Goal: Task Accomplishment & Management: Manage account settings

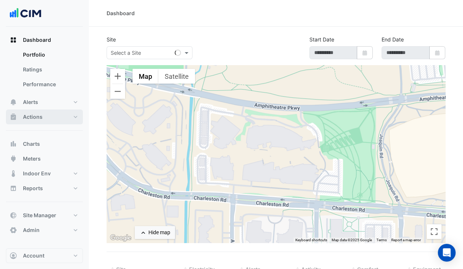
click at [61, 117] on button "Actions" at bounding box center [44, 116] width 77 height 15
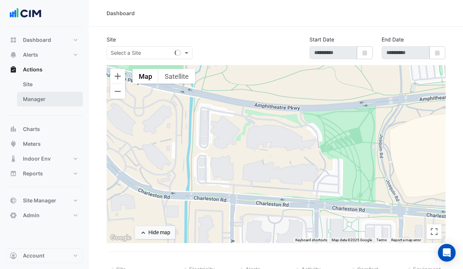
click at [51, 102] on link "Manager" at bounding box center [50, 99] width 66 height 15
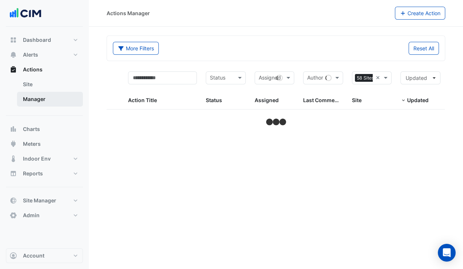
click at [51, 102] on link "Manager" at bounding box center [50, 99] width 66 height 15
select select "***"
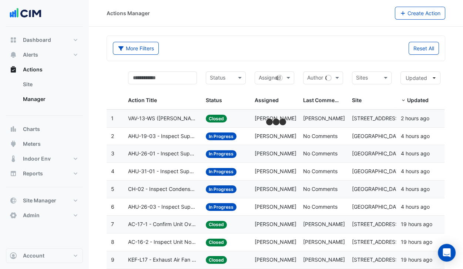
click at [326, 54] on div "Reset All" at bounding box center [360, 48] width 168 height 13
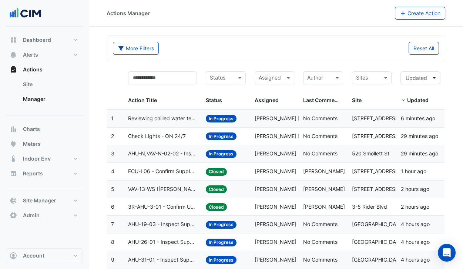
click at [269, 156] on span "[PERSON_NAME]" at bounding box center [275, 153] width 42 height 6
click at [260, 172] on span "[PERSON_NAME]" at bounding box center [275, 171] width 42 height 6
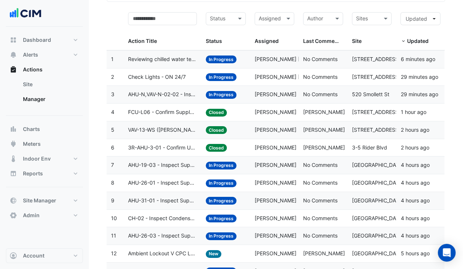
click at [240, 30] on div "Status Status" at bounding box center [226, 28] width 40 height 33
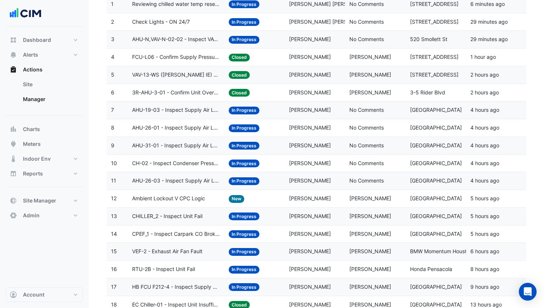
scroll to position [202, 0]
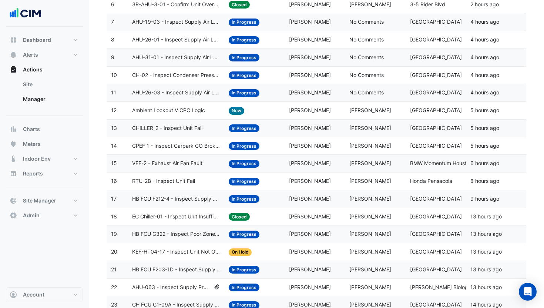
click at [326, 180] on span "[PERSON_NAME]" at bounding box center [370, 181] width 42 height 6
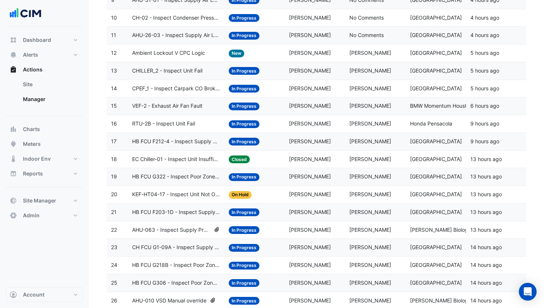
scroll to position [0, 0]
